Goal: Navigation & Orientation: Find specific page/section

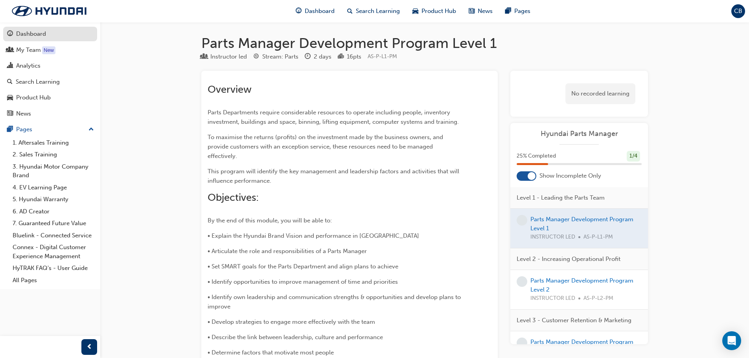
click at [33, 33] on div "Dashboard" at bounding box center [31, 33] width 30 height 9
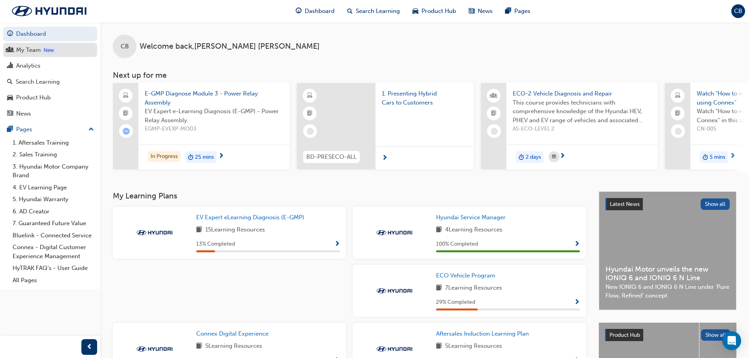
click at [30, 50] on div "My Team" at bounding box center [28, 50] width 25 height 9
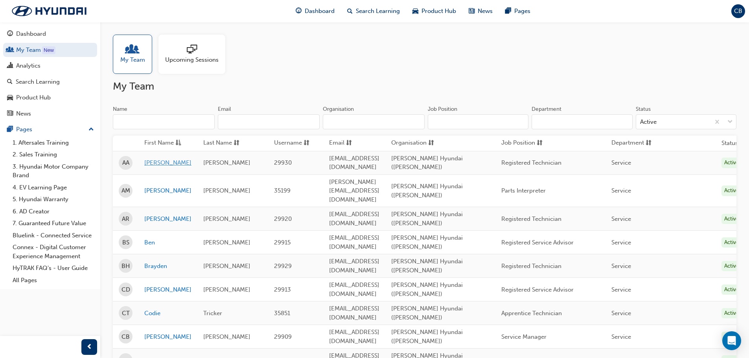
click at [147, 162] on link "[PERSON_NAME]" at bounding box center [167, 162] width 47 height 9
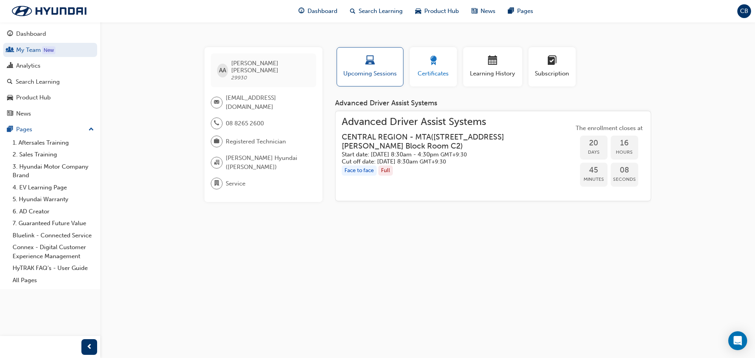
click at [433, 66] on span "award-icon" at bounding box center [432, 61] width 9 height 11
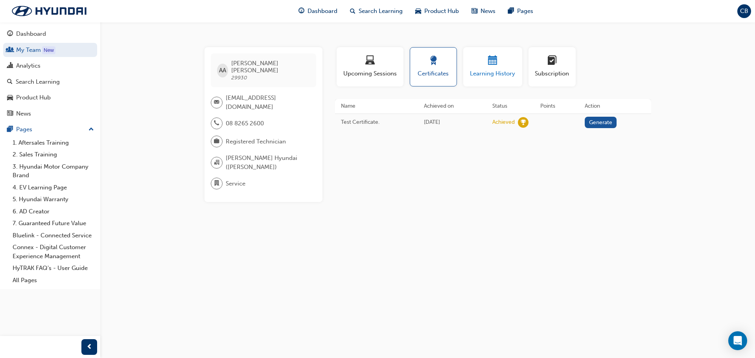
click at [495, 65] on span "calendar-icon" at bounding box center [492, 61] width 9 height 11
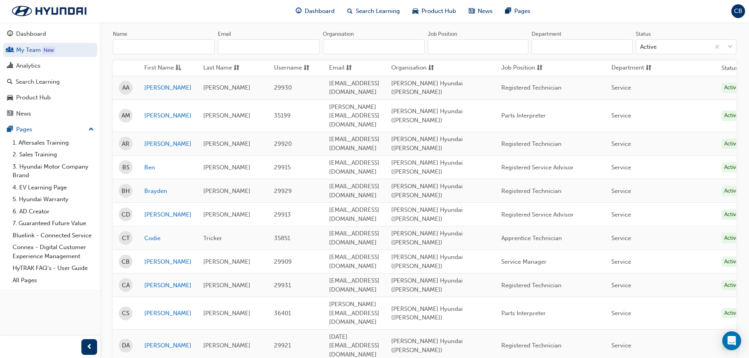
scroll to position [118, 0]
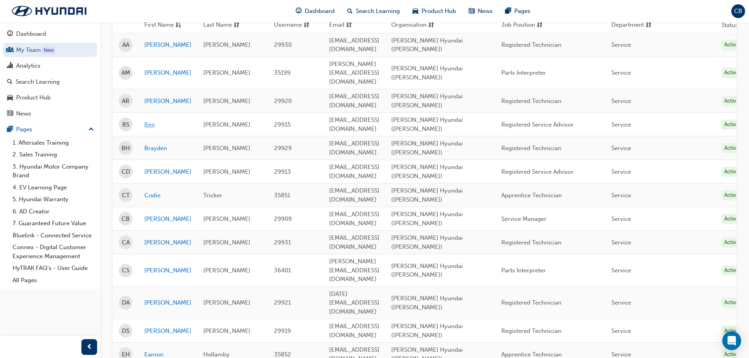
click at [149, 120] on link "Ben" at bounding box center [167, 124] width 47 height 9
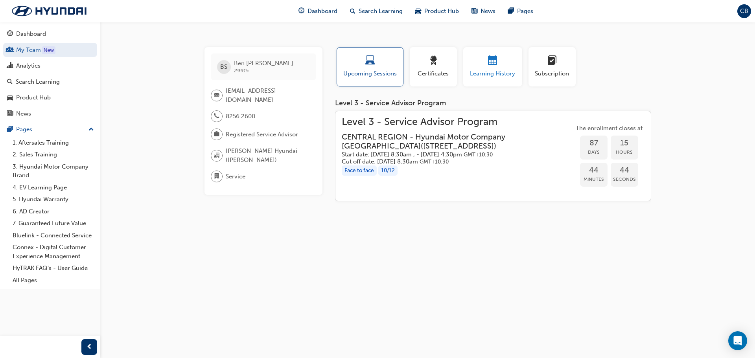
click at [490, 63] on span "calendar-icon" at bounding box center [492, 61] width 9 height 11
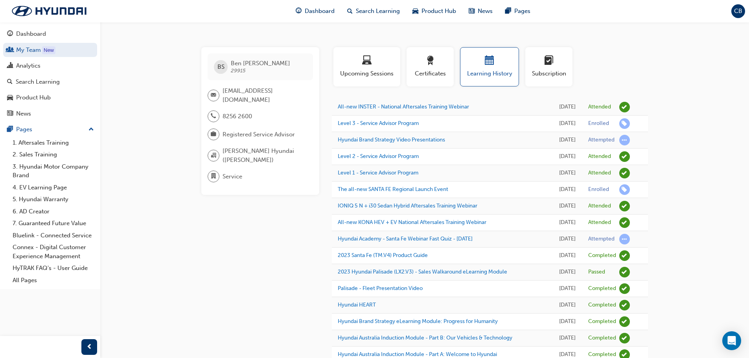
scroll to position [118, 0]
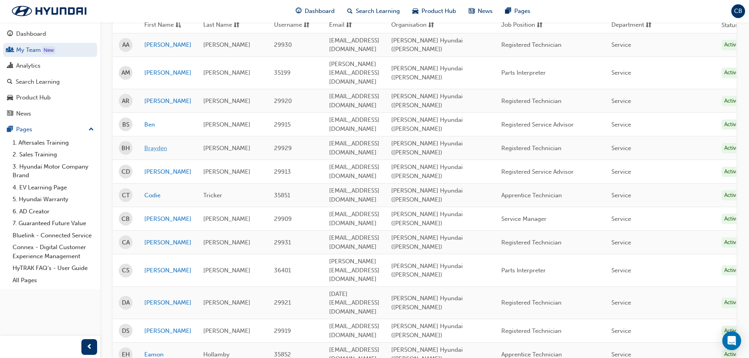
click at [145, 144] on link "Brayden" at bounding box center [167, 148] width 47 height 9
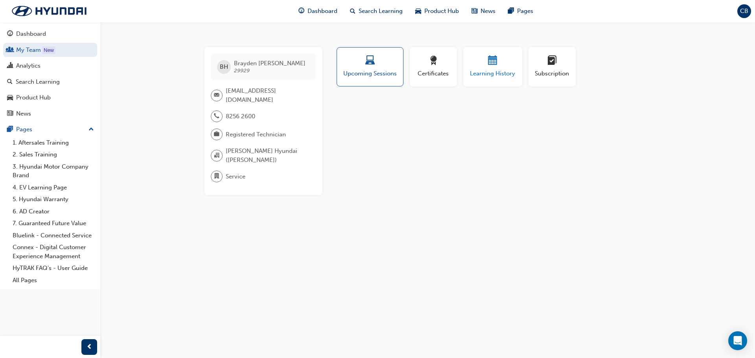
click at [492, 65] on span "calendar-icon" at bounding box center [492, 61] width 9 height 11
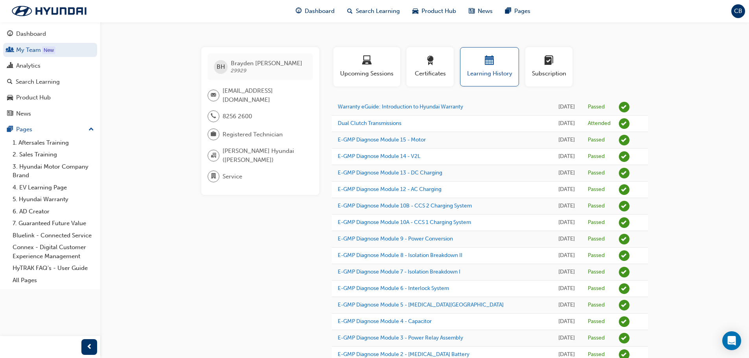
scroll to position [118, 0]
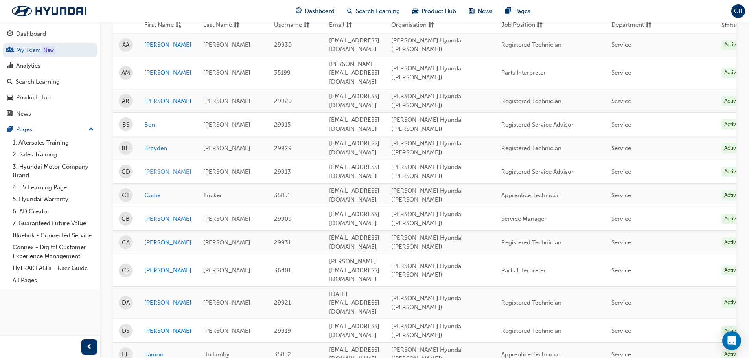
click at [156, 167] on link "[PERSON_NAME]" at bounding box center [167, 171] width 47 height 9
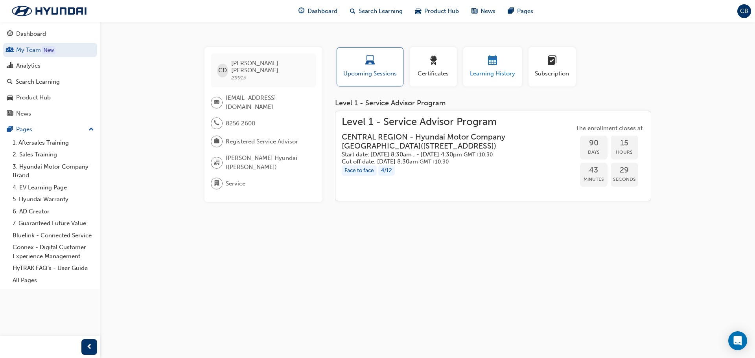
click at [494, 64] on span "calendar-icon" at bounding box center [492, 61] width 9 height 11
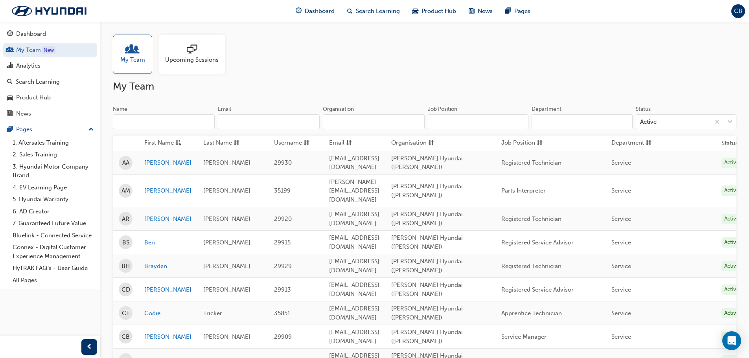
scroll to position [118, 0]
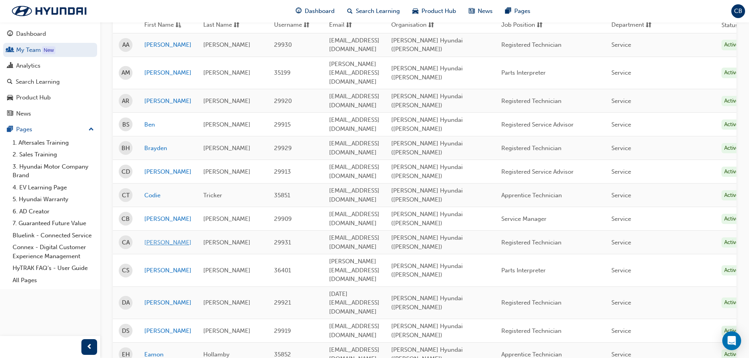
click at [154, 238] on link "[PERSON_NAME]" at bounding box center [167, 242] width 47 height 9
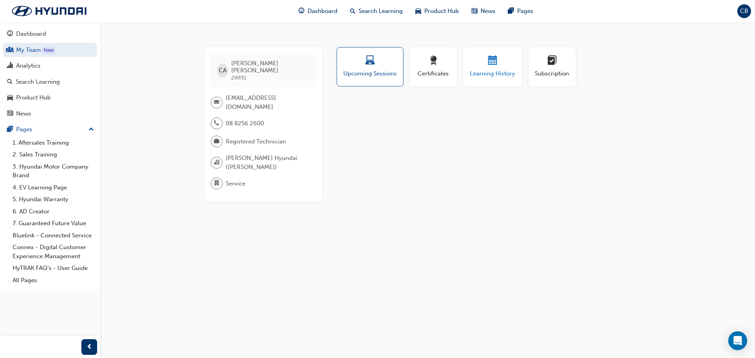
click at [496, 60] on span "calendar-icon" at bounding box center [492, 61] width 9 height 11
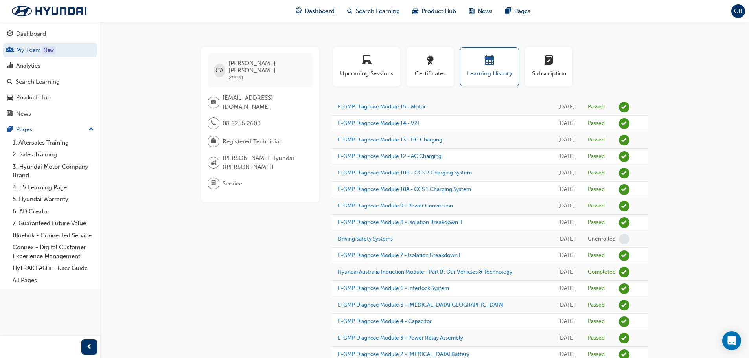
scroll to position [118, 0]
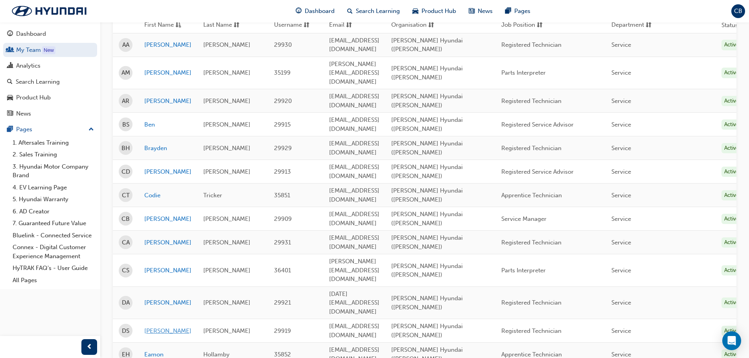
click at [151, 327] on link "[PERSON_NAME]" at bounding box center [167, 331] width 47 height 9
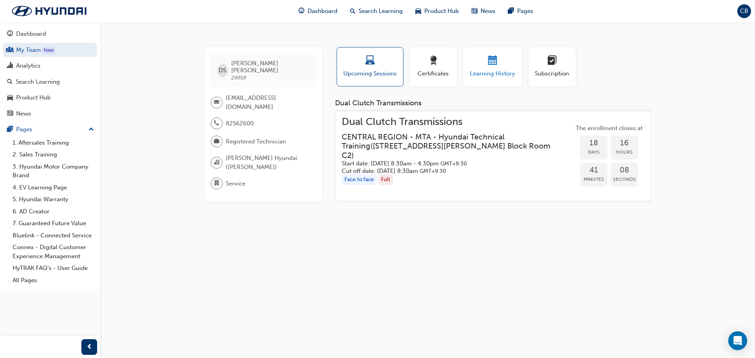
click at [488, 66] on span "calendar-icon" at bounding box center [492, 61] width 9 height 11
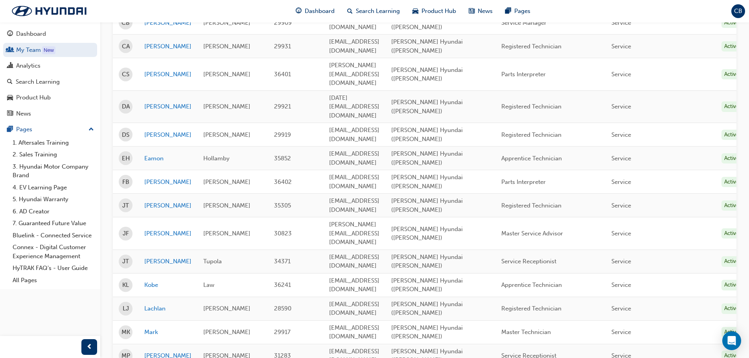
scroll to position [314, 0]
click at [153, 201] on link "[PERSON_NAME]" at bounding box center [167, 205] width 47 height 9
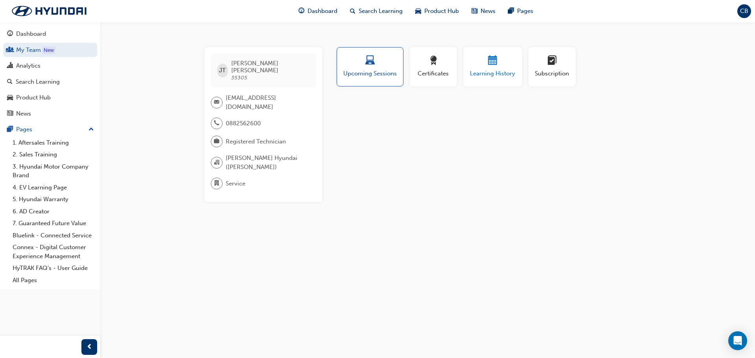
click at [491, 62] on span "calendar-icon" at bounding box center [492, 61] width 9 height 11
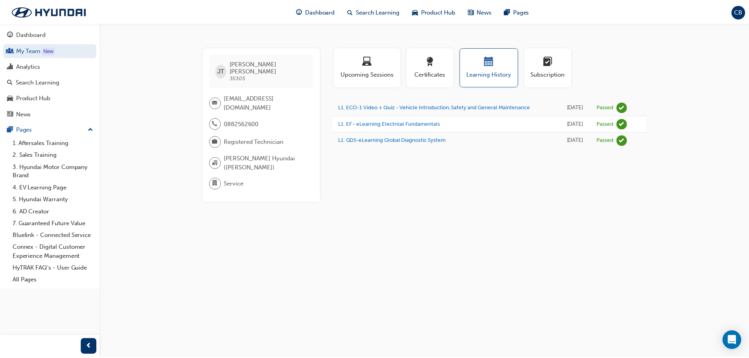
scroll to position [314, 0]
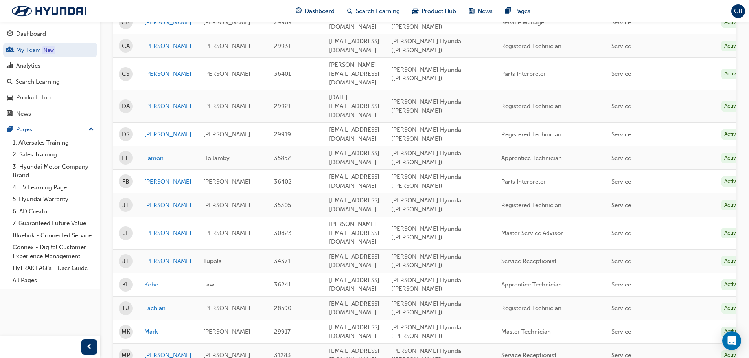
click at [152, 280] on link "Kobe" at bounding box center [167, 284] width 47 height 9
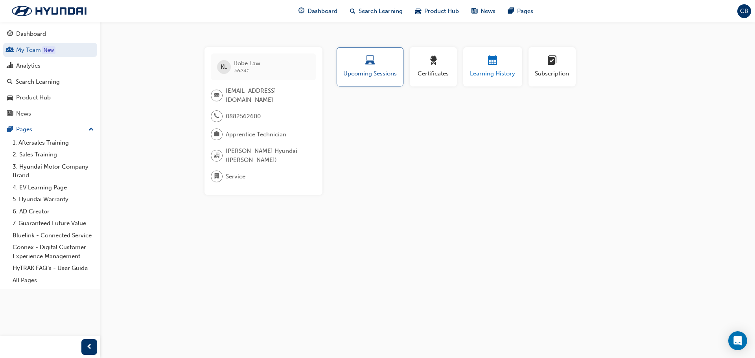
click at [488, 64] on span "calendar-icon" at bounding box center [492, 61] width 9 height 11
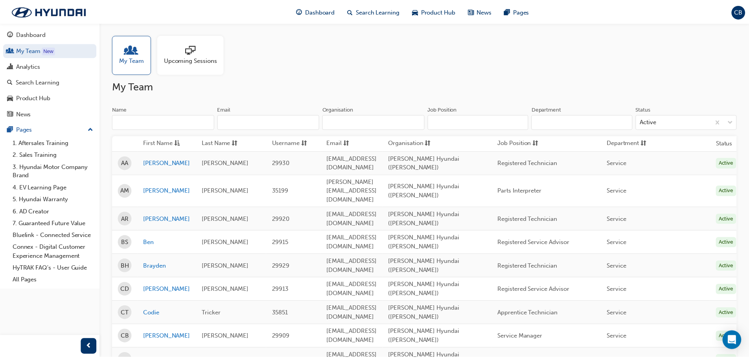
scroll to position [314, 0]
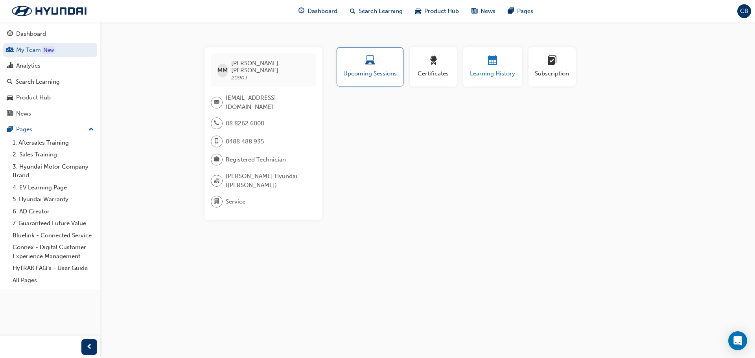
click at [485, 68] on div "Learning History" at bounding box center [492, 67] width 47 height 22
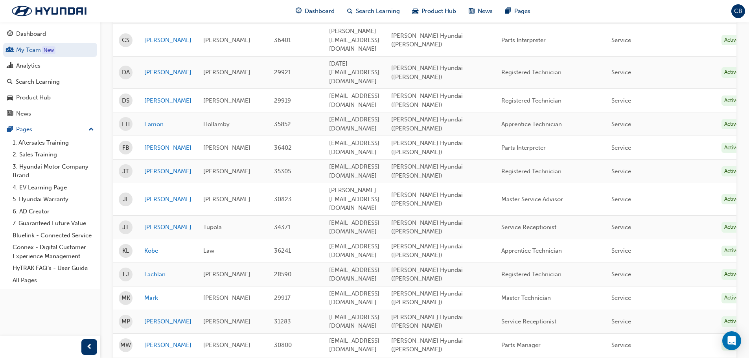
scroll to position [393, 0]
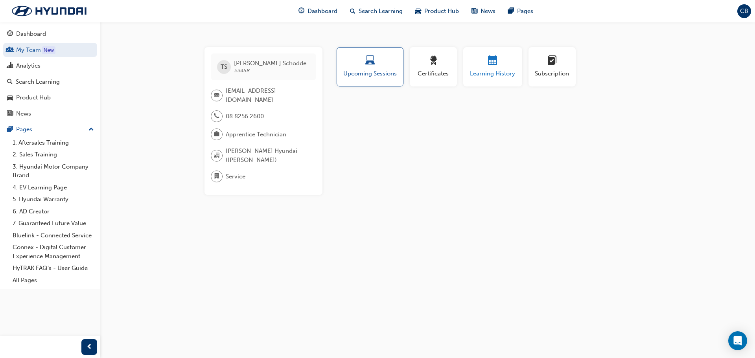
click at [493, 61] on span "calendar-icon" at bounding box center [492, 61] width 9 height 11
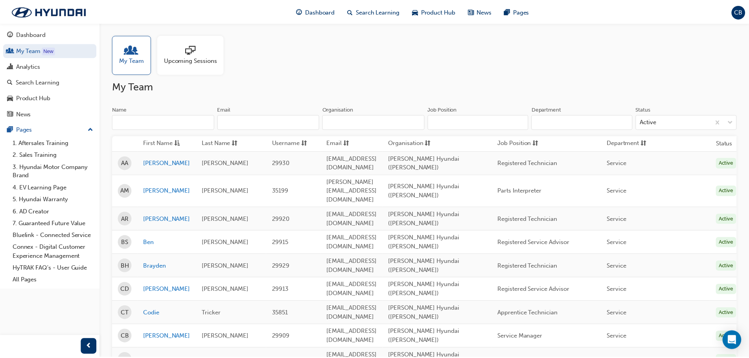
scroll to position [393, 0]
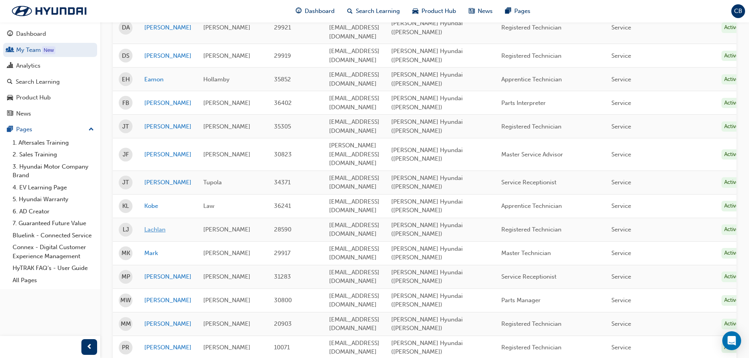
click at [152, 225] on link "Lachlan" at bounding box center [167, 229] width 47 height 9
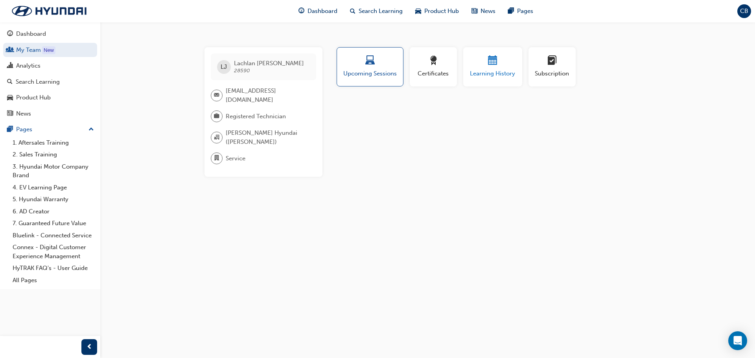
click at [485, 56] on div "button" at bounding box center [492, 62] width 47 height 12
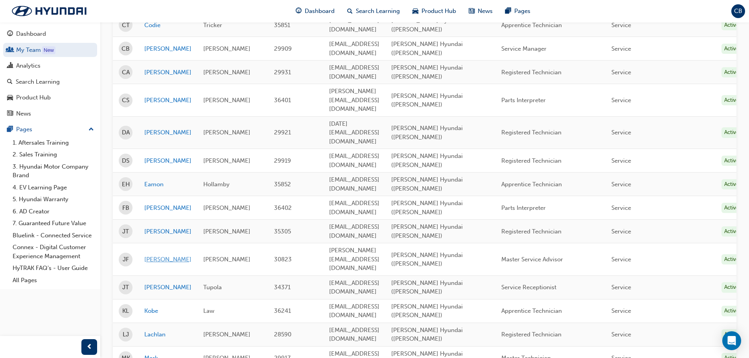
scroll to position [275, 0]
